Goal: Information Seeking & Learning: Learn about a topic

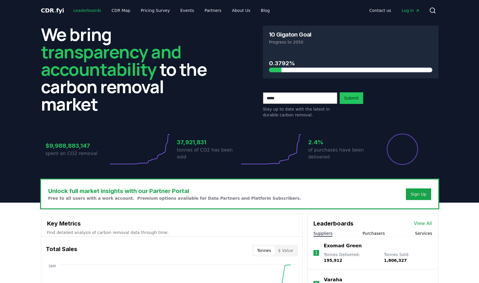
click at [85, 8] on link "Leaderboards" at bounding box center [87, 10] width 37 height 10
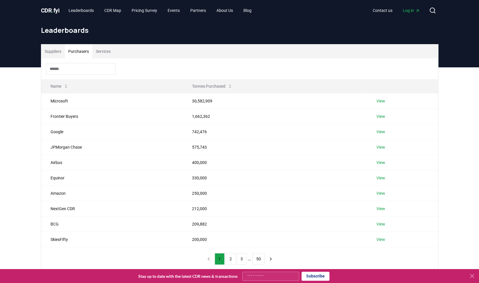
click at [81, 51] on button "Purchasers" at bounding box center [79, 51] width 28 height 14
click at [231, 257] on button "2" at bounding box center [231, 260] width 10 height 12
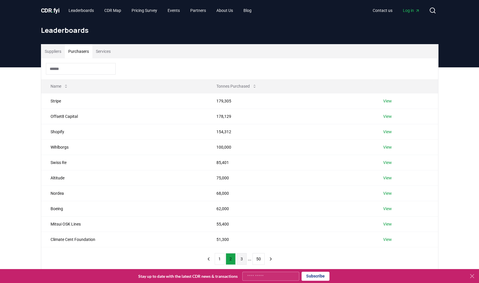
click at [242, 256] on button "3" at bounding box center [242, 260] width 10 height 12
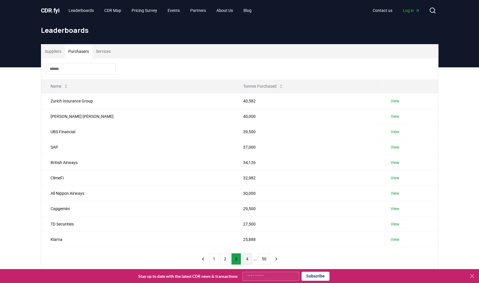
click at [247, 259] on button "4" at bounding box center [247, 260] width 10 height 12
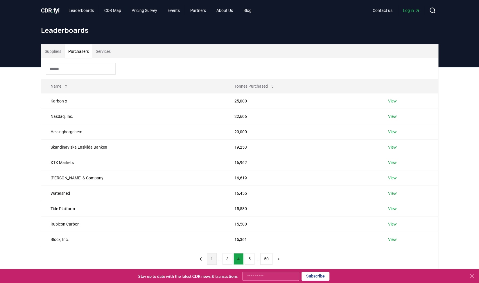
click at [211, 258] on button "1" at bounding box center [212, 260] width 10 height 12
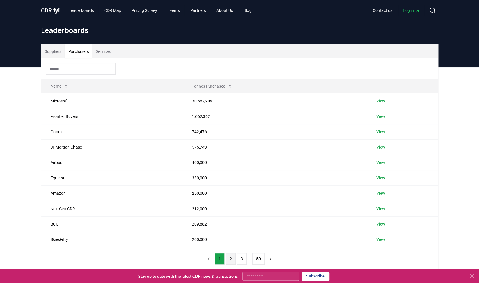
click at [231, 258] on button "2" at bounding box center [231, 260] width 10 height 12
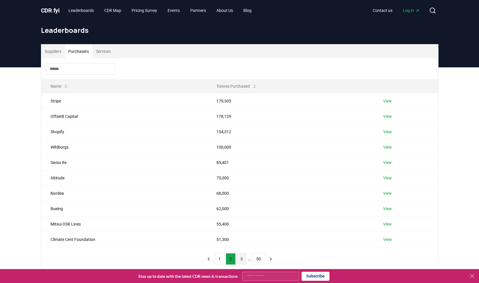
click at [240, 258] on button "3" at bounding box center [242, 260] width 10 height 12
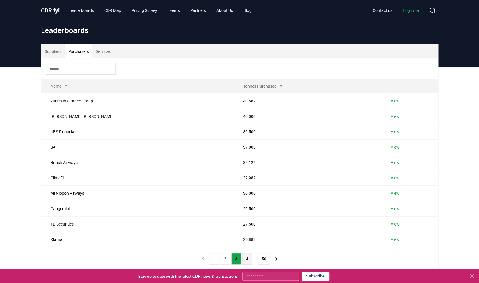
click at [247, 259] on button "4" at bounding box center [247, 260] width 10 height 12
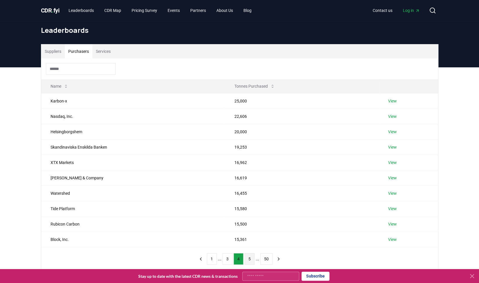
click at [251, 259] on button "5" at bounding box center [250, 260] width 10 height 12
